Goal: Check status

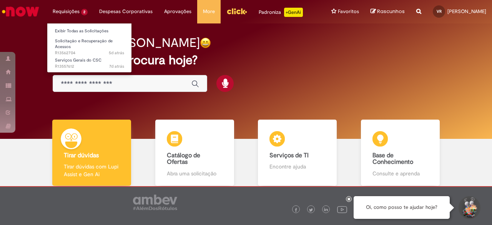
click at [83, 15] on li "Requisições 2 Exibir Todas as Solicitações Solicitação e Recuperação de Acessos…" at bounding box center [70, 11] width 46 height 23
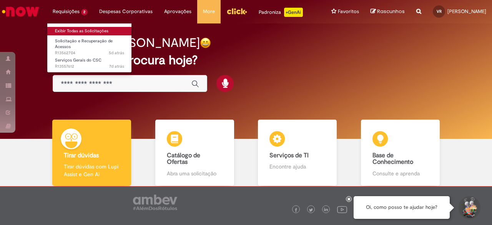
click at [85, 30] on link "Exibir Todas as Solicitações" at bounding box center [89, 31] width 84 height 8
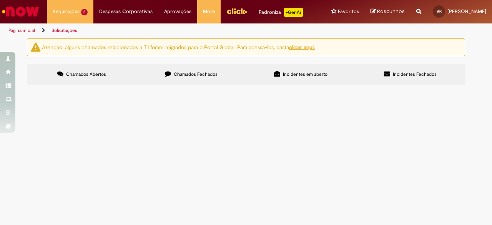
click at [0, 0] on span "Solicito primeira via do crachá." at bounding box center [0, 0] width 0 height 0
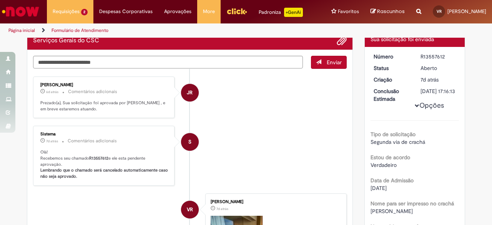
scroll to position [77, 0]
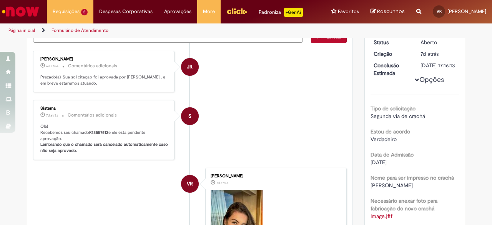
drag, startPoint x: 71, startPoint y: 56, endPoint x: 35, endPoint y: 56, distance: 36.1
click at [35, 56] on div "[PERSON_NAME] 6d atrás 6 dias atrás Comentários adicionais Prezado(a), Sua soli…" at bounding box center [103, 71] width 137 height 37
copy div "[PERSON_NAME]"
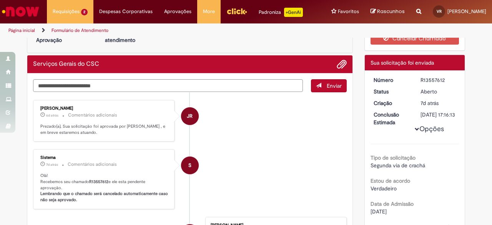
scroll to position [0, 0]
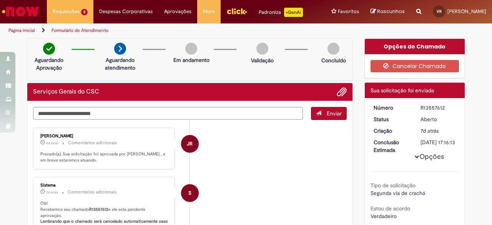
click at [89, 134] on div "[PERSON_NAME]" at bounding box center [104, 136] width 128 height 5
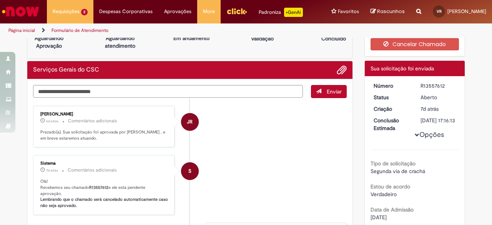
scroll to position [38, 0]
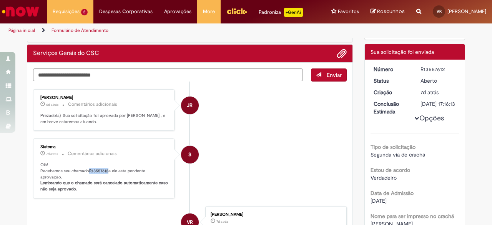
drag, startPoint x: 105, startPoint y: 170, endPoint x: 88, endPoint y: 170, distance: 17.3
click at [89, 170] on b "R13557612" at bounding box center [98, 171] width 19 height 6
copy b "R13557612"
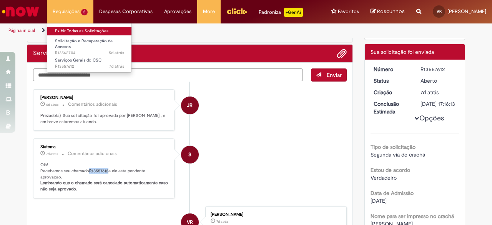
click at [73, 31] on link "Exibir Todas as Solicitações" at bounding box center [89, 31] width 84 height 8
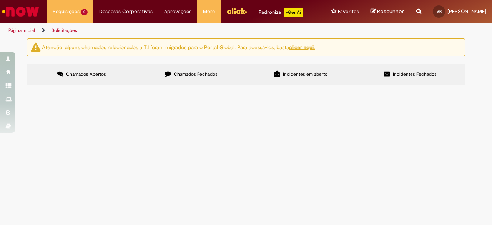
click at [100, 206] on main "Solicitações Atenção: alguns chamados relacionados a T.I foram migrados para o …" at bounding box center [246, 131] width 492 height 187
click at [410, 12] on div "Reportar problema Artigos Não encontrou base de conhecimento Catálogo Não foram…" at bounding box center [418, 11] width 17 height 23
click at [207, 72] on span "Chamados Fechados" at bounding box center [196, 74] width 44 height 6
click at [0, 0] on td "Adesão ou Cancelamento Fretado Bsc" at bounding box center [0, 0] width 0 height 0
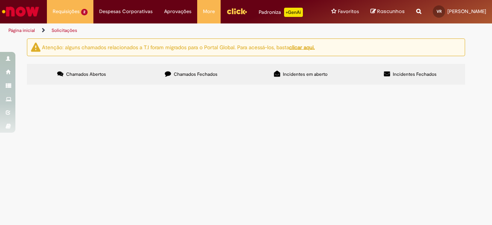
click at [0, 0] on span "R13557389" at bounding box center [0, 0] width 0 height 0
click at [0, 0] on span "Bom dia! Solicito adesão ao fretado no ID mencionado por gentileza." at bounding box center [0, 0] width 0 height 0
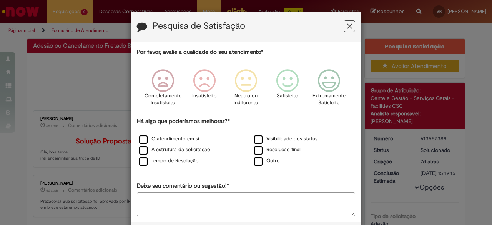
click at [347, 23] on icon "Feedback" at bounding box center [349, 26] width 5 height 8
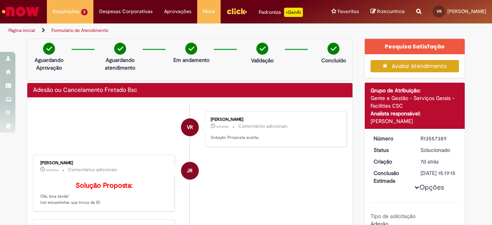
scroll to position [77, 0]
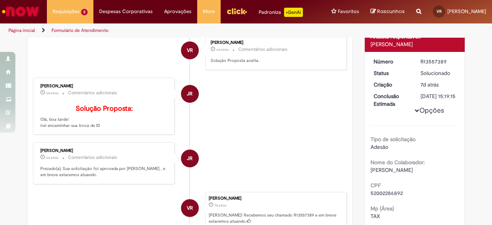
drag, startPoint x: 97, startPoint y: 138, endPoint x: 37, endPoint y: 129, distance: 60.2
click at [36, 129] on div "[PERSON_NAME] 6d atrás 6 dias atrás Comentários adicionais Solução Proposta: Ol…" at bounding box center [103, 106] width 137 height 52
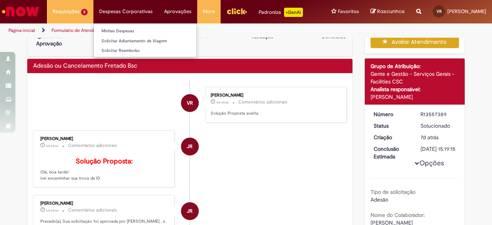
scroll to position [0, 0]
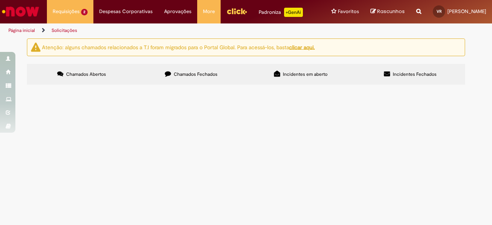
click at [0, 0] on span "Solicitação e Recuperação de Acessos" at bounding box center [0, 0] width 0 height 0
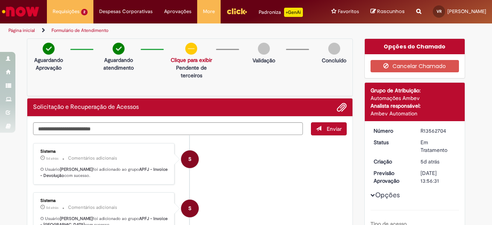
click at [194, 55] on div "Solicitação aprovada Clique para exibir Pendente de terceiros" at bounding box center [190, 55] width 41 height 25
click at [194, 58] on link "Clique para exibir" at bounding box center [190, 59] width 41 height 7
click at [258, 71] on div "Aguardando Aprovação Aguardando atendimento Solicitação aprovada Clique para ex…" at bounding box center [190, 67] width 326 height 58
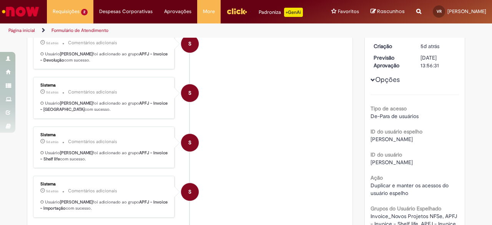
scroll to position [192, 0]
